Goal: Transaction & Acquisition: Purchase product/service

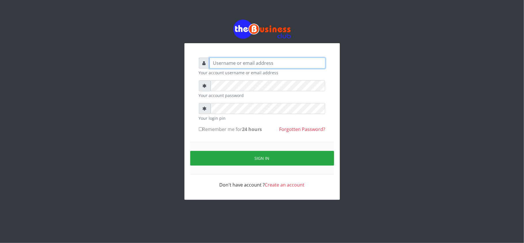
click at [236, 67] on input "text" at bounding box center [267, 63] width 116 height 11
type input "kennyclassy"
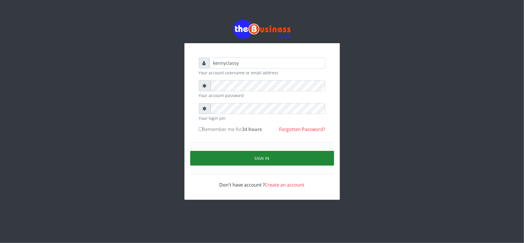
click at [233, 158] on button "Sign in" at bounding box center [262, 158] width 144 height 15
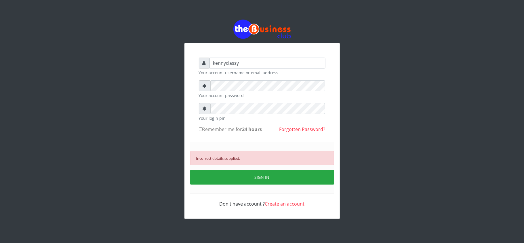
click at [282, 159] on div "Incorrect details supplied." at bounding box center [262, 158] width 144 height 14
click at [206, 87] on icon at bounding box center [205, 85] width 4 height 5
click at [189, 37] on div at bounding box center [261, 29] width 155 height 19
click at [151, 104] on div "kennyclassy Your account username or email address Your account password Your l…" at bounding box center [262, 119] width 328 height 238
click at [230, 87] on div "kennyclassy Your account username or email address Your account password Your l…" at bounding box center [262, 119] width 328 height 238
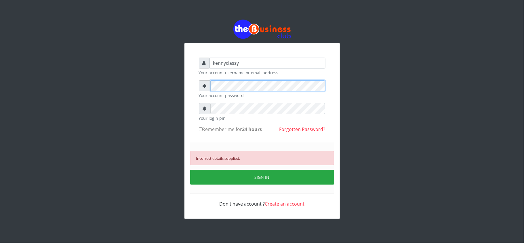
drag, startPoint x: 151, startPoint y: 104, endPoint x: 191, endPoint y: 93, distance: 41.3
click at [191, 93] on div "kennyclassy Your account username or email address Your account password Your l…" at bounding box center [261, 130] width 155 height 175
click at [191, 95] on div "kennyclassy Your account username or email address Your account password Your l…" at bounding box center [261, 130] width 155 height 175
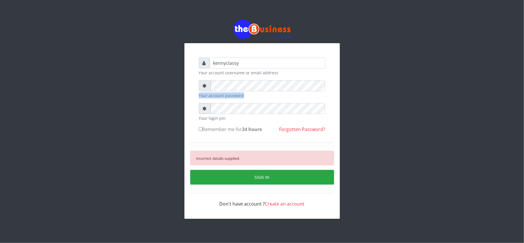
click at [191, 95] on div "kennyclassy Your account username or email address Your account password Your l…" at bounding box center [261, 130] width 155 height 175
click at [177, 82] on div "kennyclassy Your account username or email address Your account password Your l…" at bounding box center [262, 119] width 328 height 238
drag, startPoint x: 6, startPoint y: 76, endPoint x: 25, endPoint y: 127, distance: 54.1
click at [25, 127] on div "kennyclassy Your account username or email address Your account password Your l…" at bounding box center [262, 119] width 524 height 238
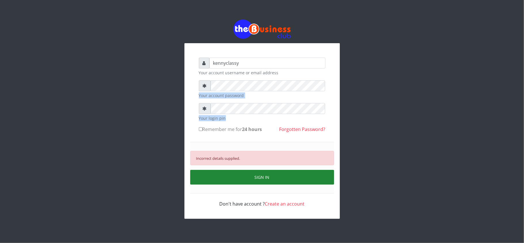
click at [202, 177] on button "SIGN IN" at bounding box center [262, 177] width 144 height 15
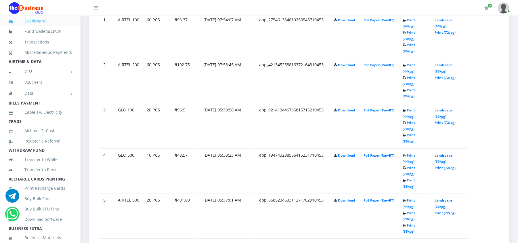
scroll to position [337, 0]
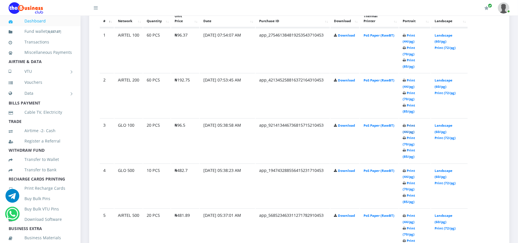
click at [415, 123] on link "Print (44/pg)" at bounding box center [409, 128] width 12 height 11
click at [415, 213] on link "Print (44/pg)" at bounding box center [409, 218] width 12 height 11
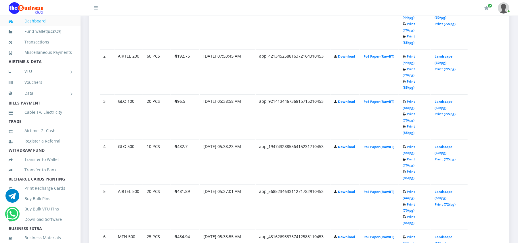
scroll to position [368, 0]
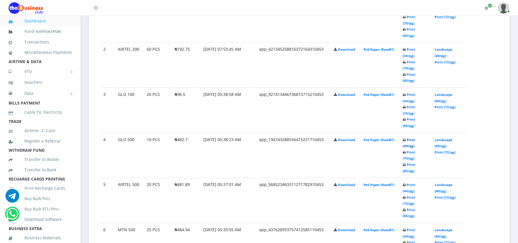
click at [413, 138] on link "Print (44/pg)" at bounding box center [409, 143] width 12 height 11
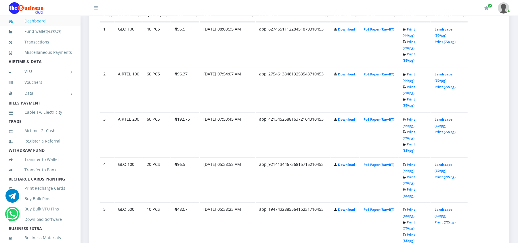
scroll to position [368, 0]
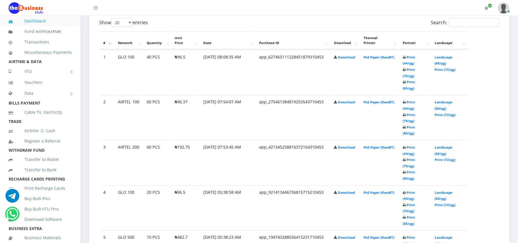
scroll to position [307, 0]
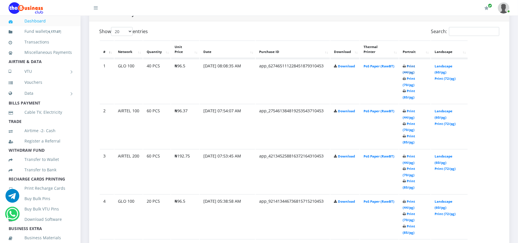
click at [415, 66] on link "Print (44/pg)" at bounding box center [409, 69] width 12 height 11
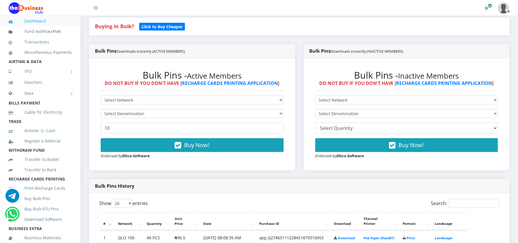
scroll to position [126, 0]
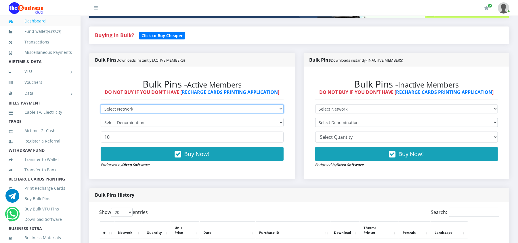
click at [158, 110] on select "Select Network MTN Globacom 9Mobile Airtel" at bounding box center [192, 108] width 183 height 9
select select "Airtel"
click at [101, 104] on select "Select Network MTN Globacom 9Mobile Airtel" at bounding box center [192, 108] width 183 height 9
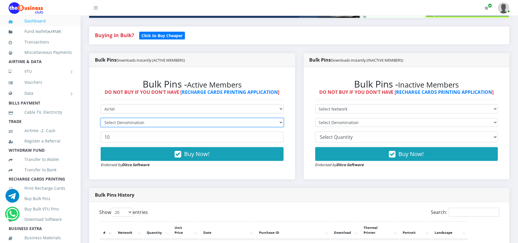
click at [134, 120] on select "Select Denomination" at bounding box center [192, 122] width 183 height 9
select select "481.85-500"
click at [101, 118] on select "Select Denomination Airtel NGN100 - ₦96.37 Airtel NGN200 - ₦192.74 Airtel NGN50…" at bounding box center [192, 122] width 183 height 9
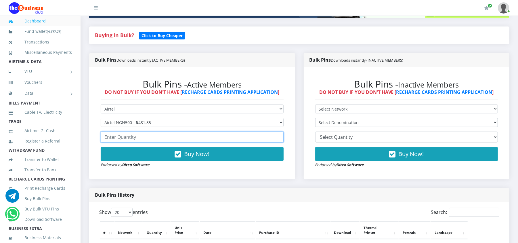
click at [132, 136] on input "number" at bounding box center [192, 136] width 183 height 11
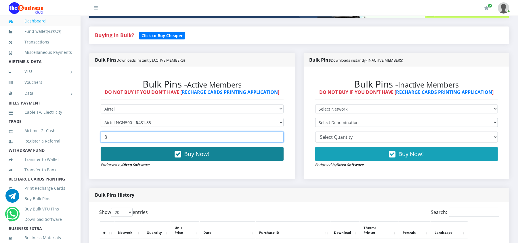
type input "8"
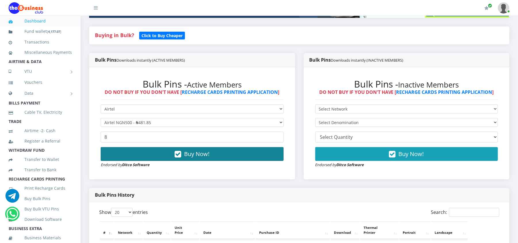
click at [137, 158] on button "Buy Now!" at bounding box center [192, 154] width 183 height 14
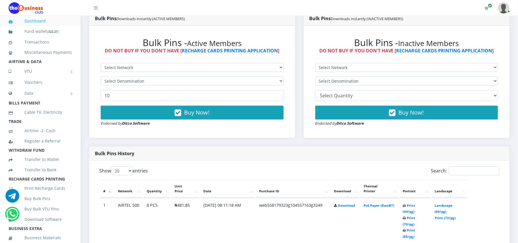
scroll to position [172, 0]
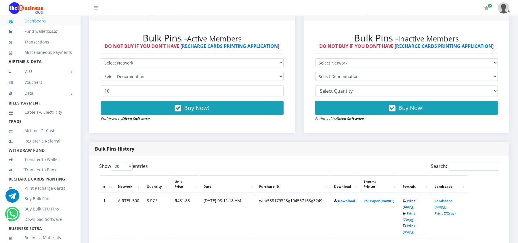
click at [411, 200] on link "Print (44/pg)" at bounding box center [409, 203] width 12 height 11
click at [413, 198] on link "Print (44/pg)" at bounding box center [409, 203] width 12 height 11
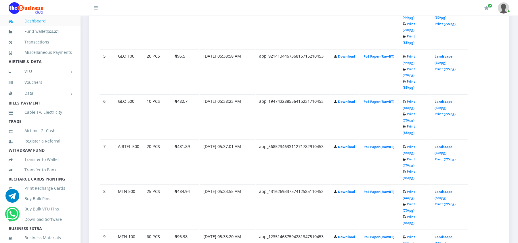
scroll to position [512, 0]
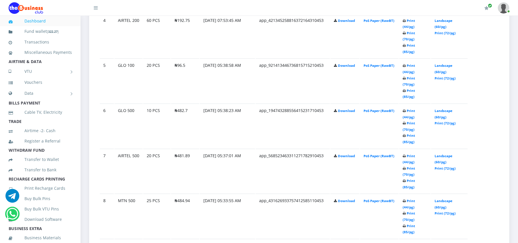
scroll to position [512, 0]
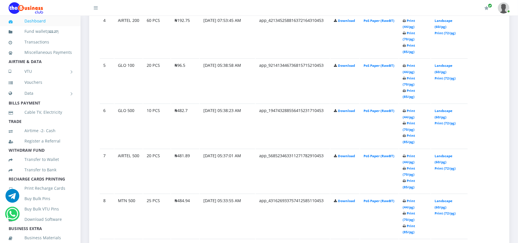
scroll to position [512, 0]
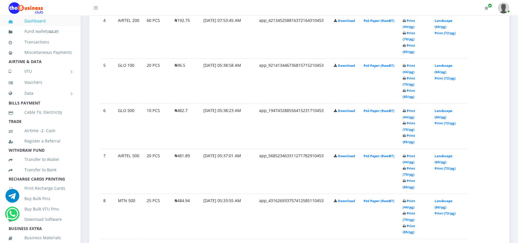
scroll to position [512, 0]
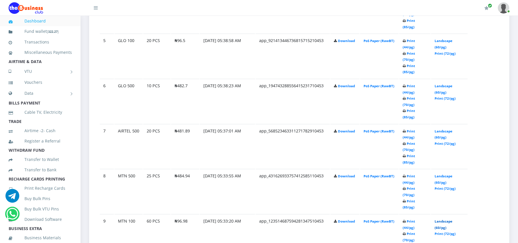
click at [440, 219] on link "Landscape (60/pg)" at bounding box center [444, 224] width 18 height 11
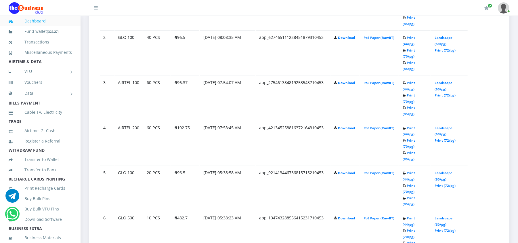
scroll to position [365, 0]
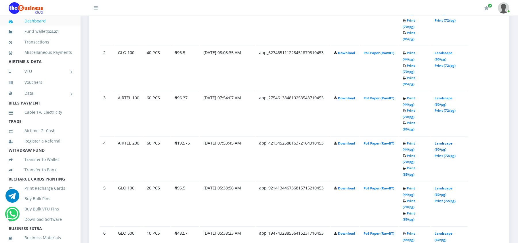
click at [444, 141] on link "Landscape (60/pg)" at bounding box center [444, 146] width 18 height 11
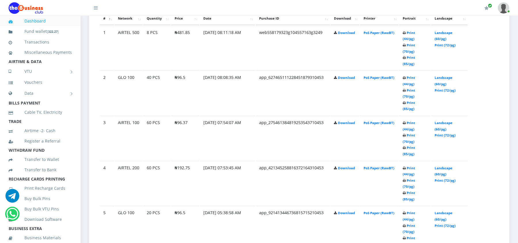
scroll to position [365, 0]
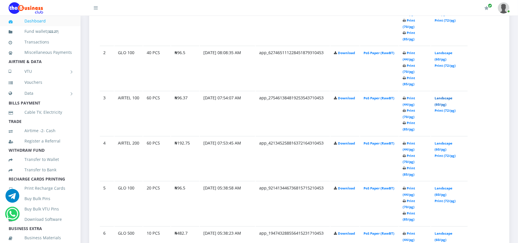
click at [449, 96] on link "Landscape (60/pg)" at bounding box center [444, 101] width 18 height 11
